Goal: Information Seeking & Learning: Learn about a topic

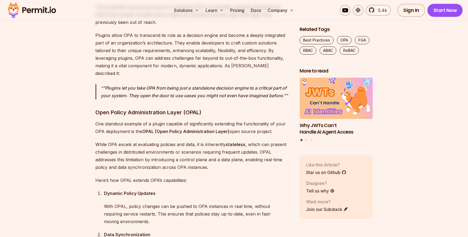
scroll to position [2235, 0]
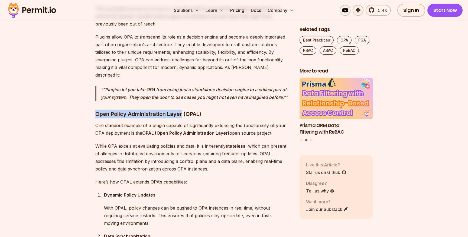
drag, startPoint x: 182, startPoint y: 61, endPoint x: 70, endPoint y: 63, distance: 112.0
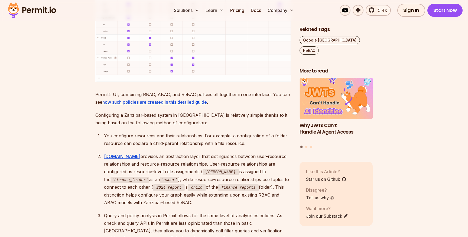
scroll to position [2425, 0]
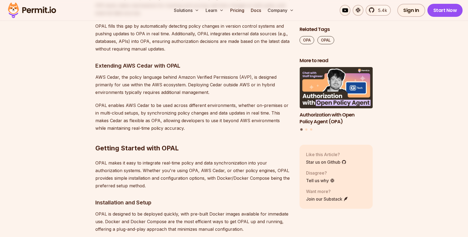
scroll to position [2646, 0]
